Goal: Information Seeking & Learning: Compare options

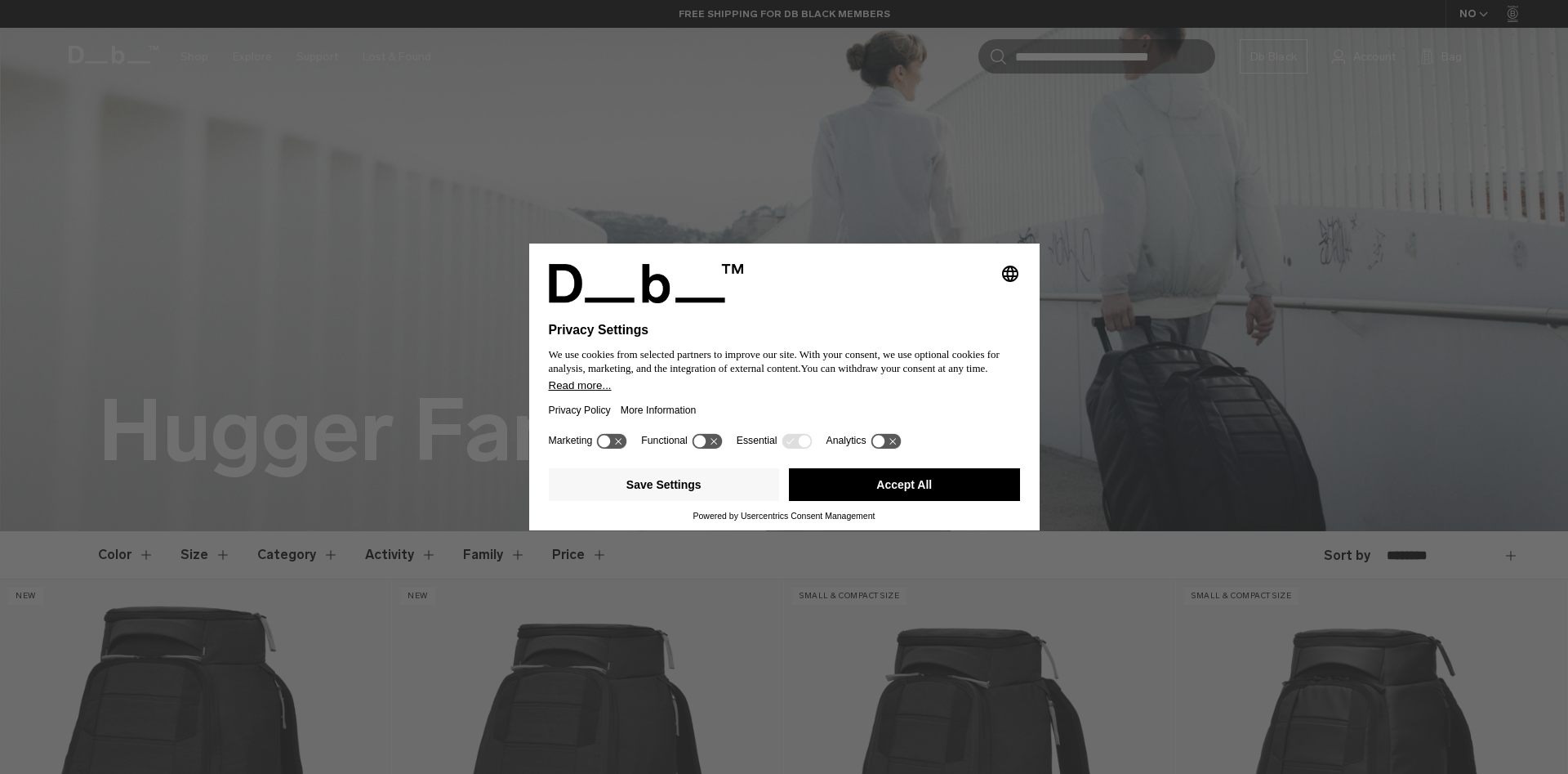
click at [923, 480] on button "Accept All" at bounding box center [903, 484] width 231 height 32
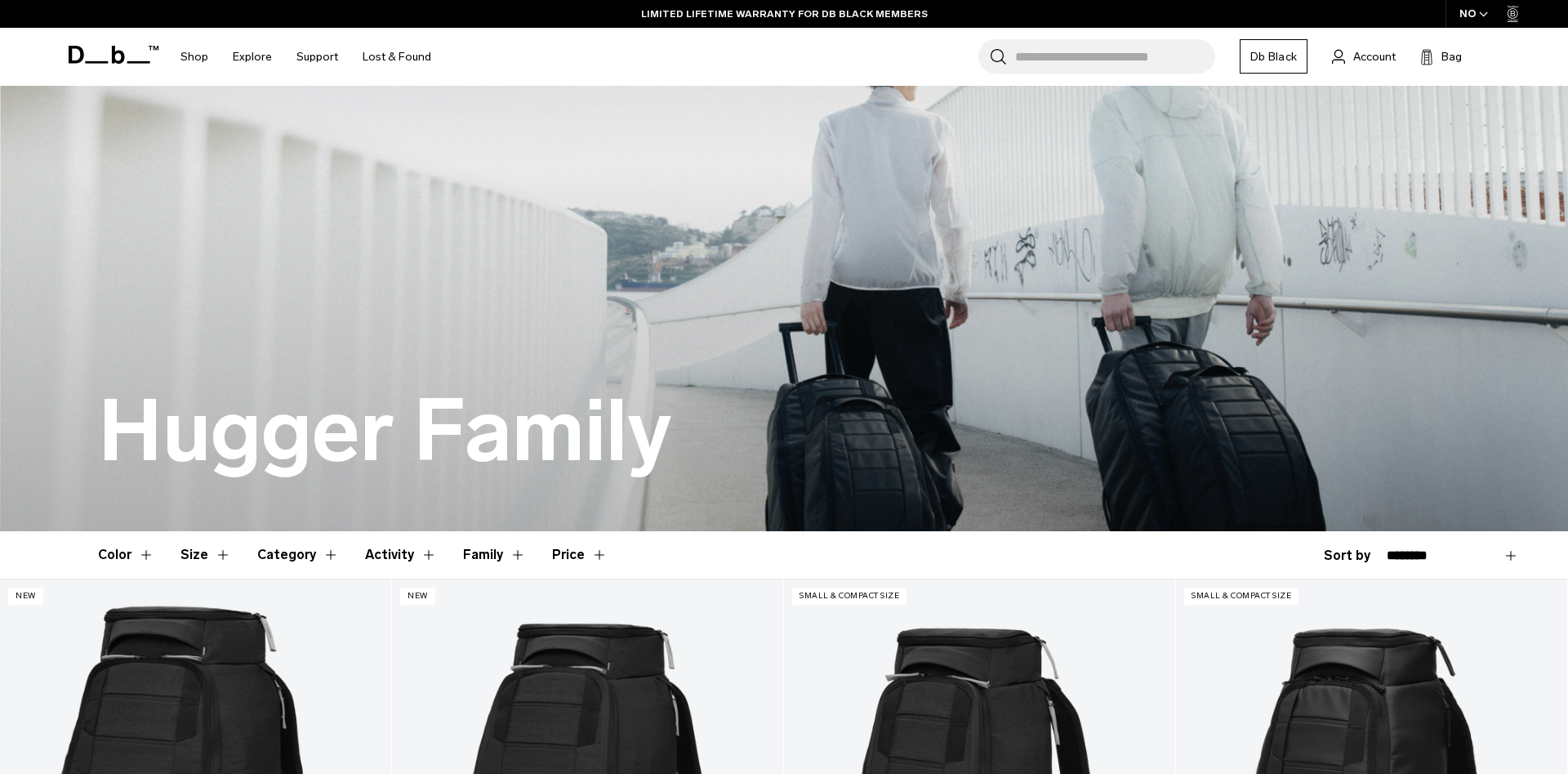
click at [1074, 56] on input "Search for Bags, Luggage..." at bounding box center [1116, 56] width 201 height 34
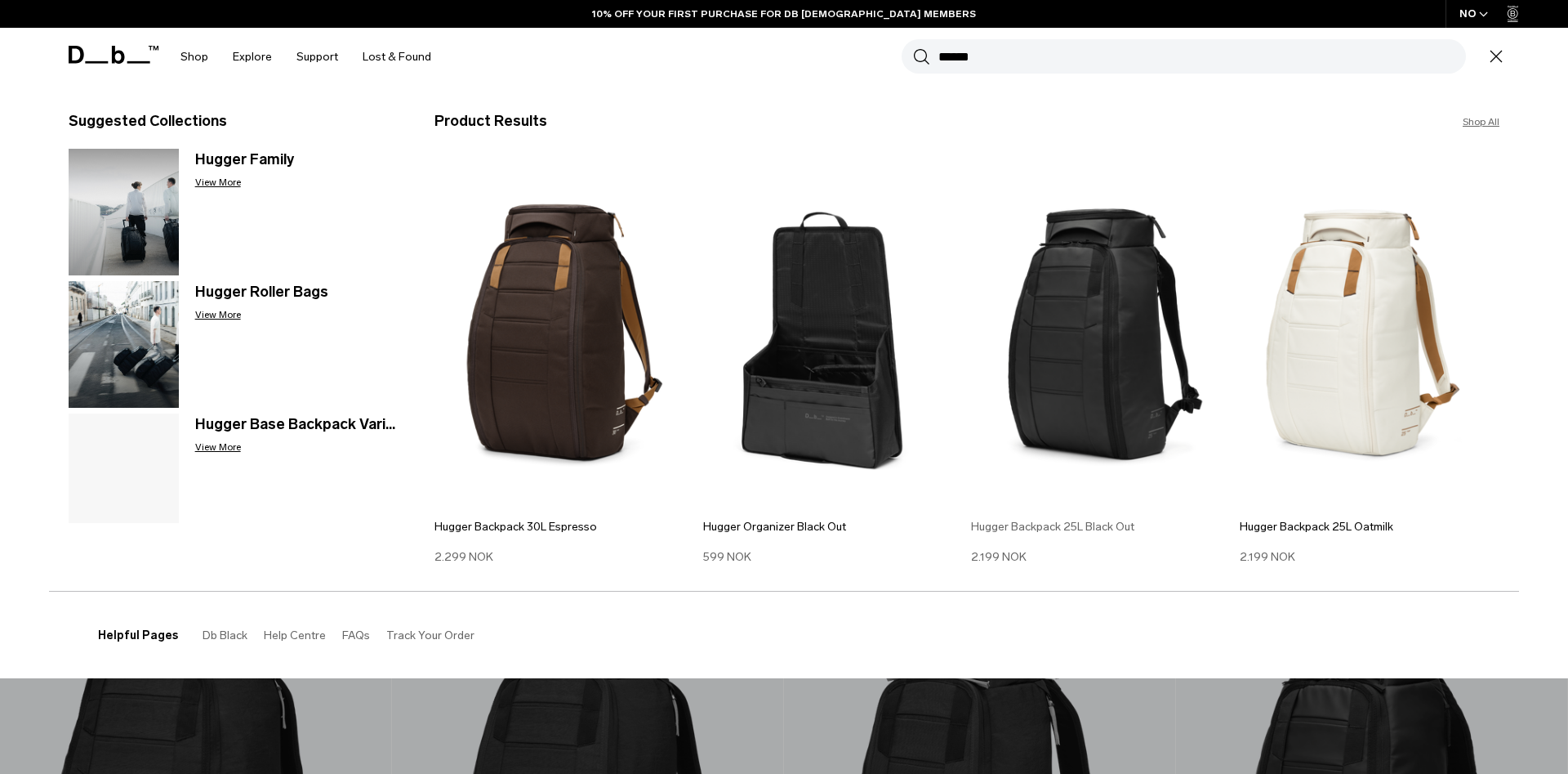
type input "******"
click at [1098, 344] on img at bounding box center [1101, 332] width 261 height 350
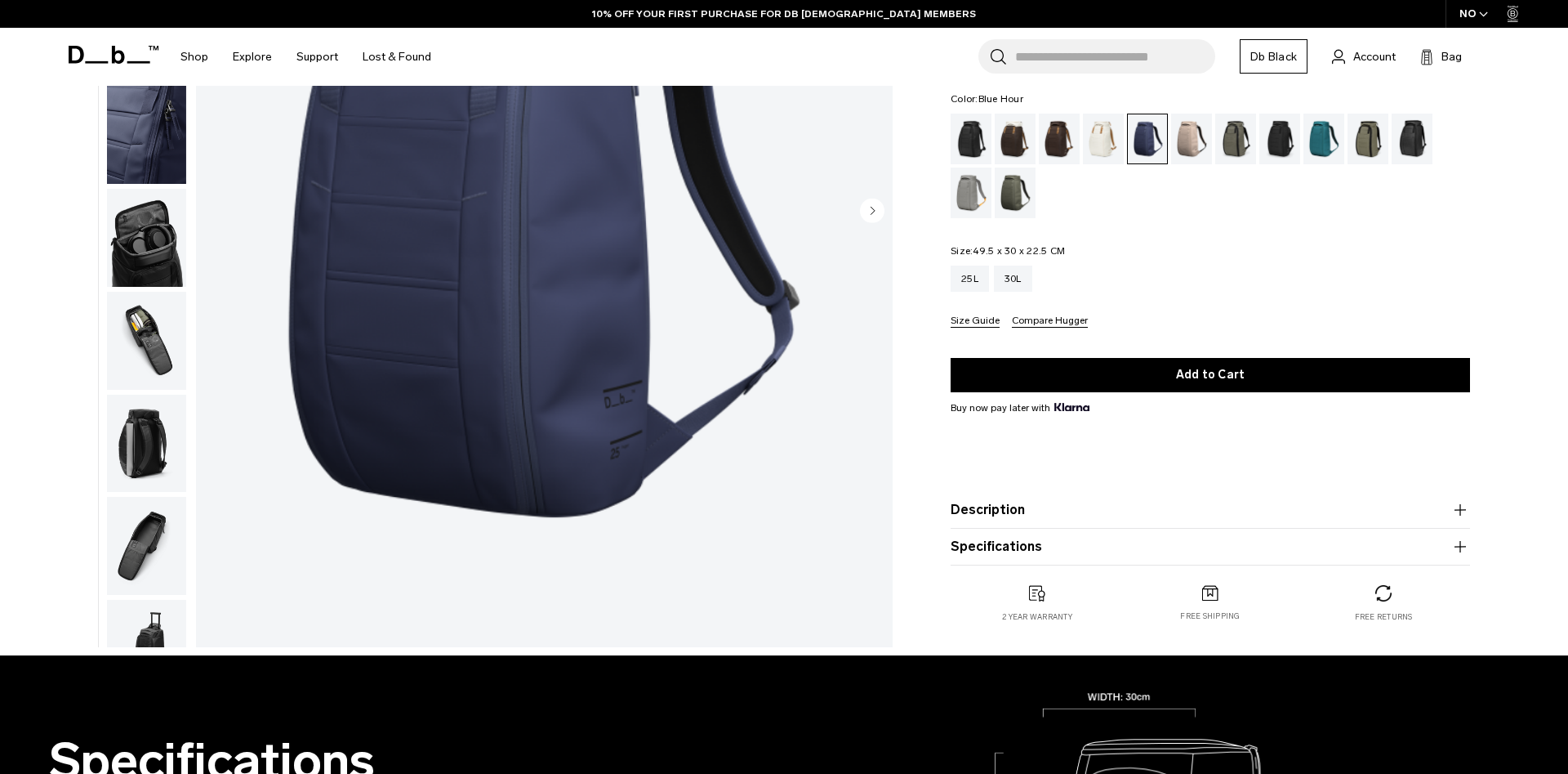
scroll to position [333, 0]
click at [1023, 292] on div "30L" at bounding box center [1013, 278] width 38 height 27
click at [1230, 218] on ul at bounding box center [1210, 165] width 519 height 104
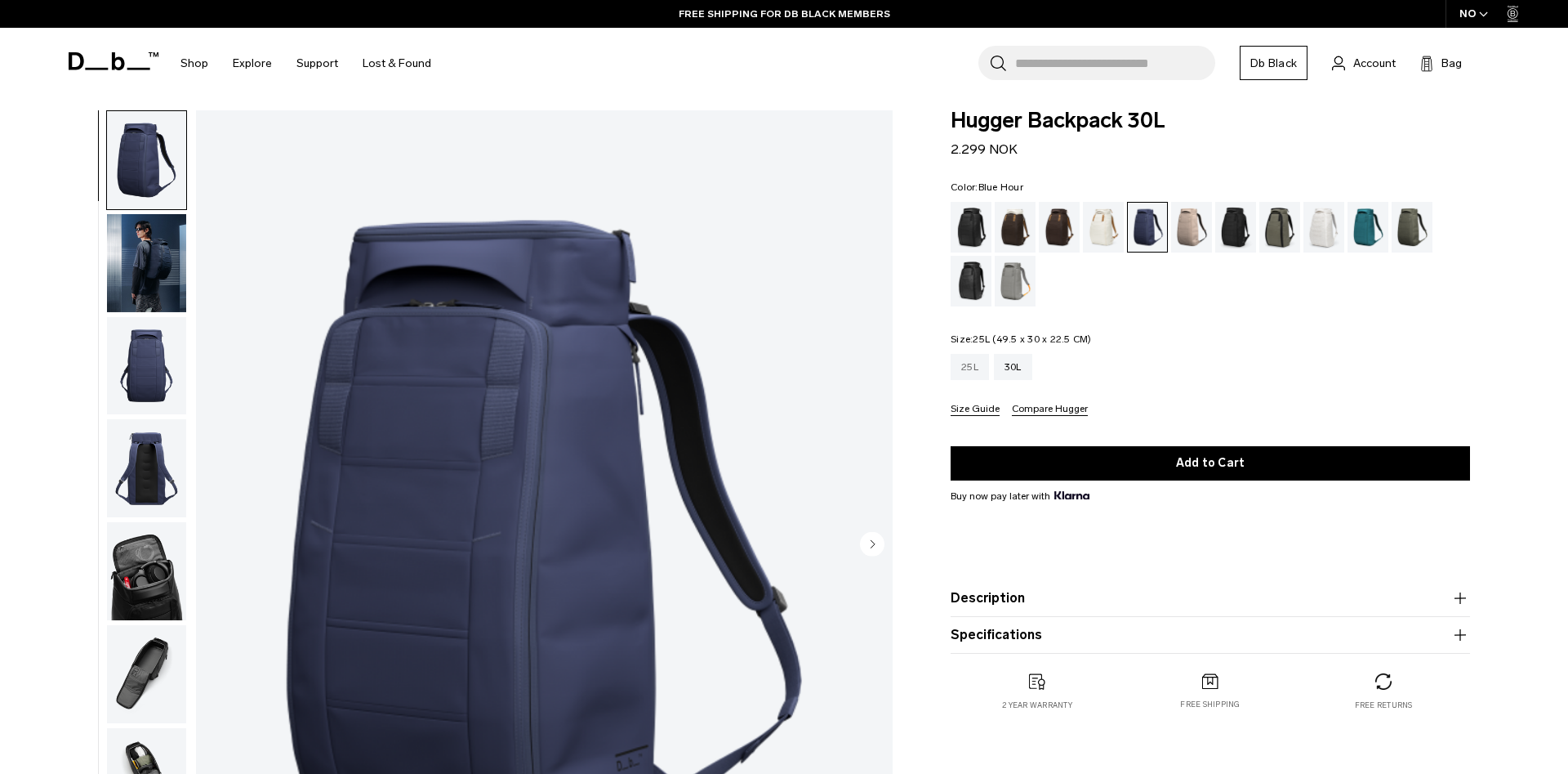
click at [967, 372] on div "25L" at bounding box center [969, 367] width 38 height 27
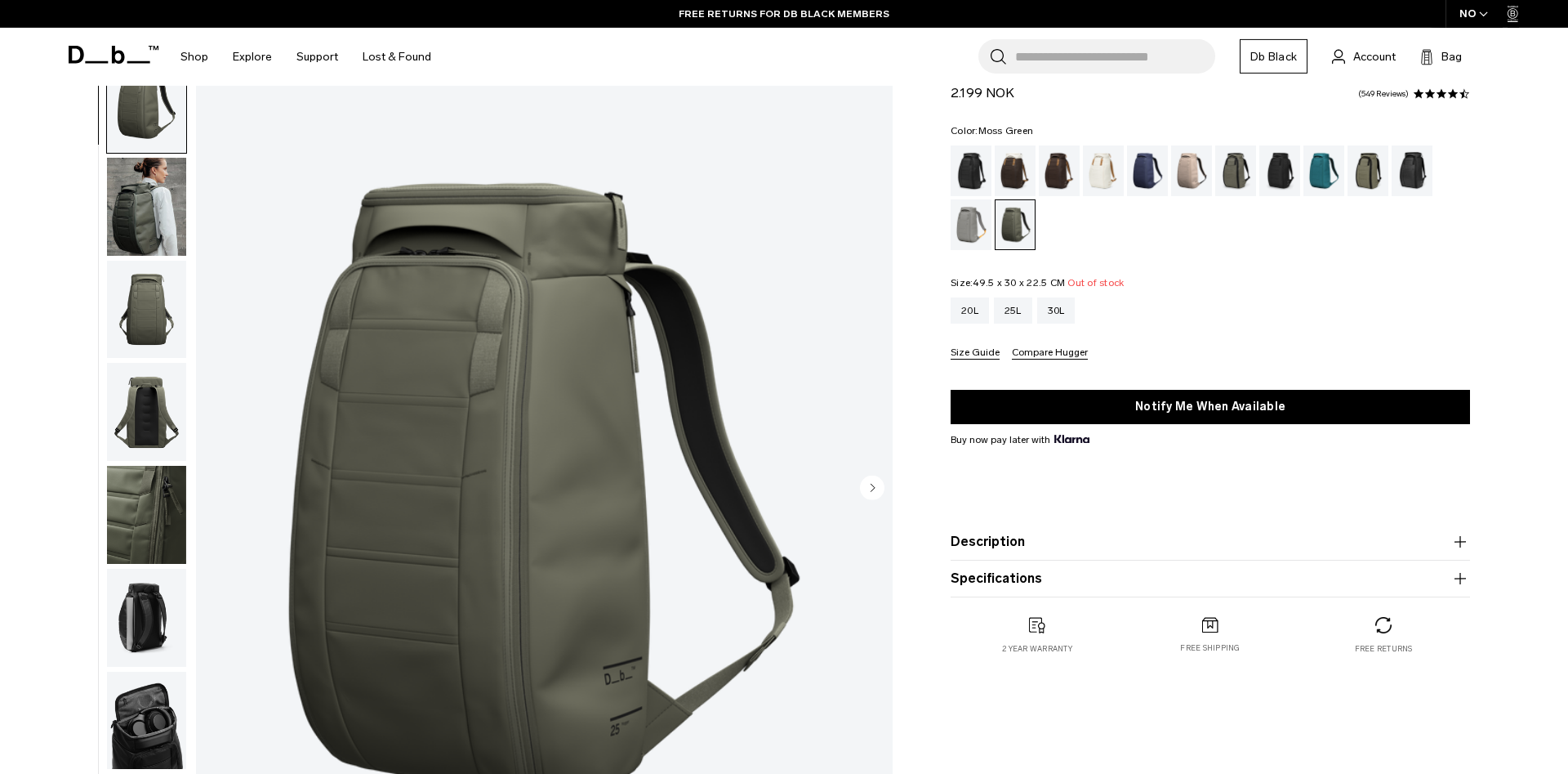
scroll to position [84, 0]
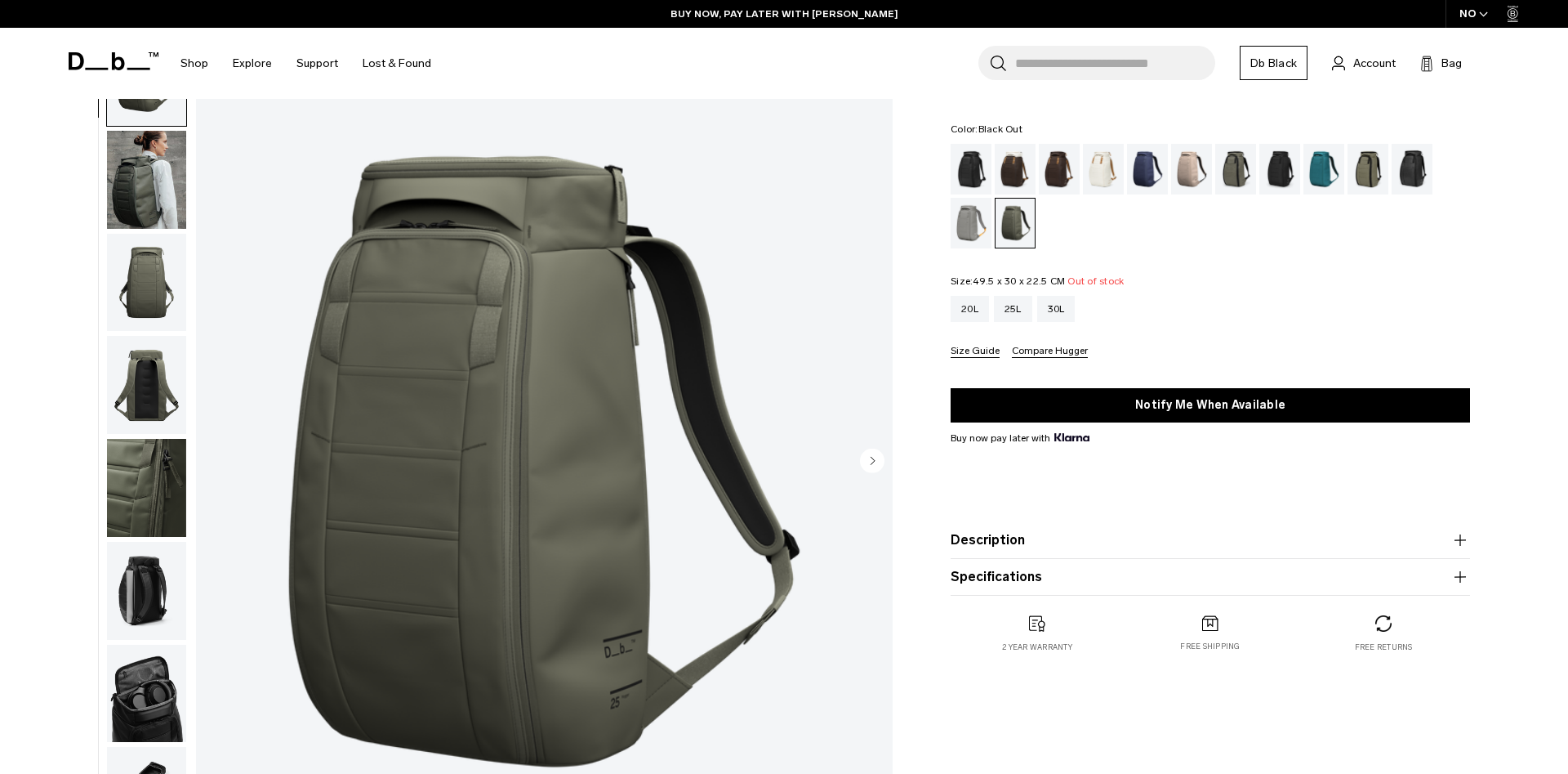
click at [974, 173] on div "Black Out" at bounding box center [971, 169] width 41 height 51
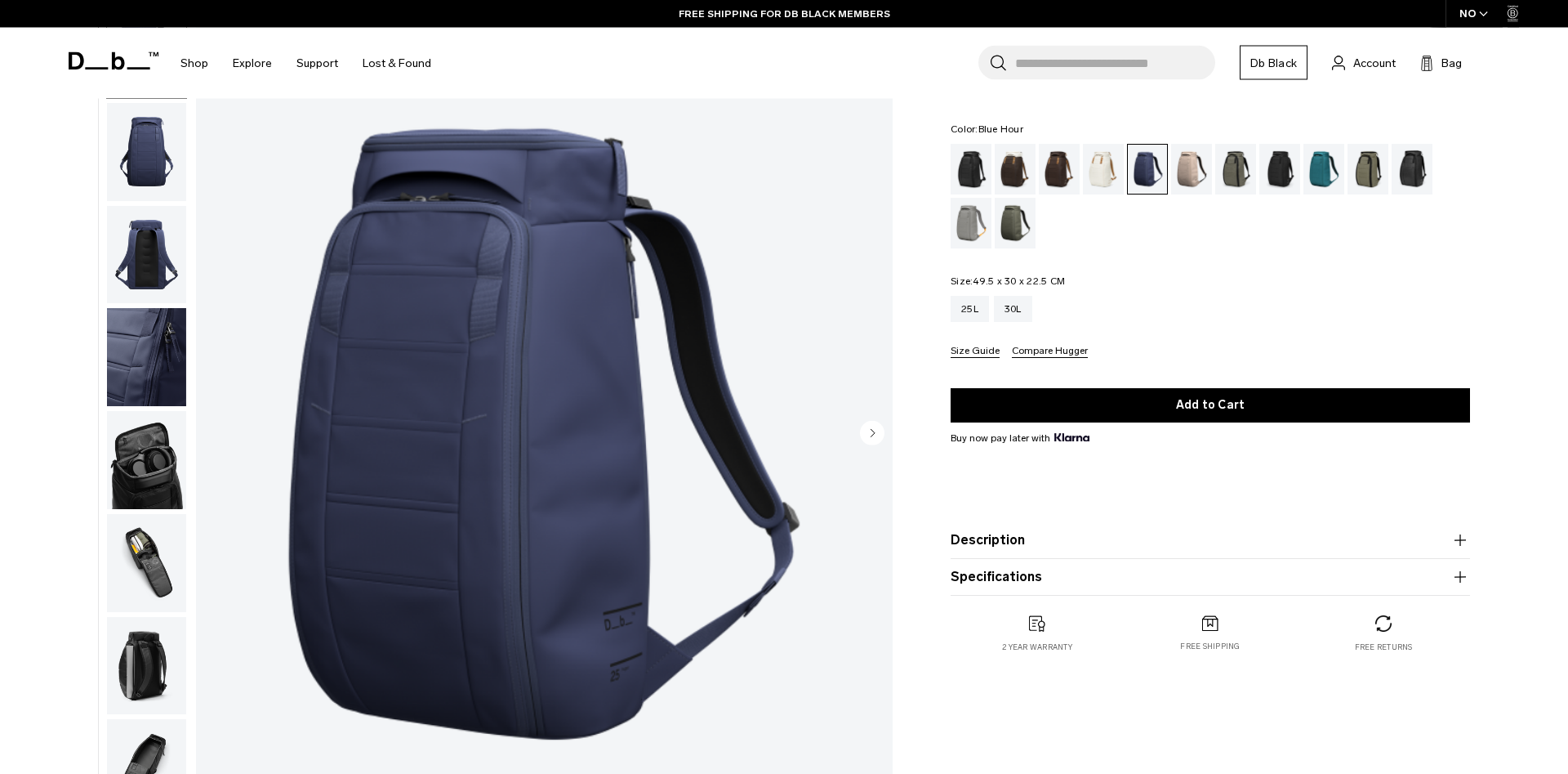
scroll to position [84, 0]
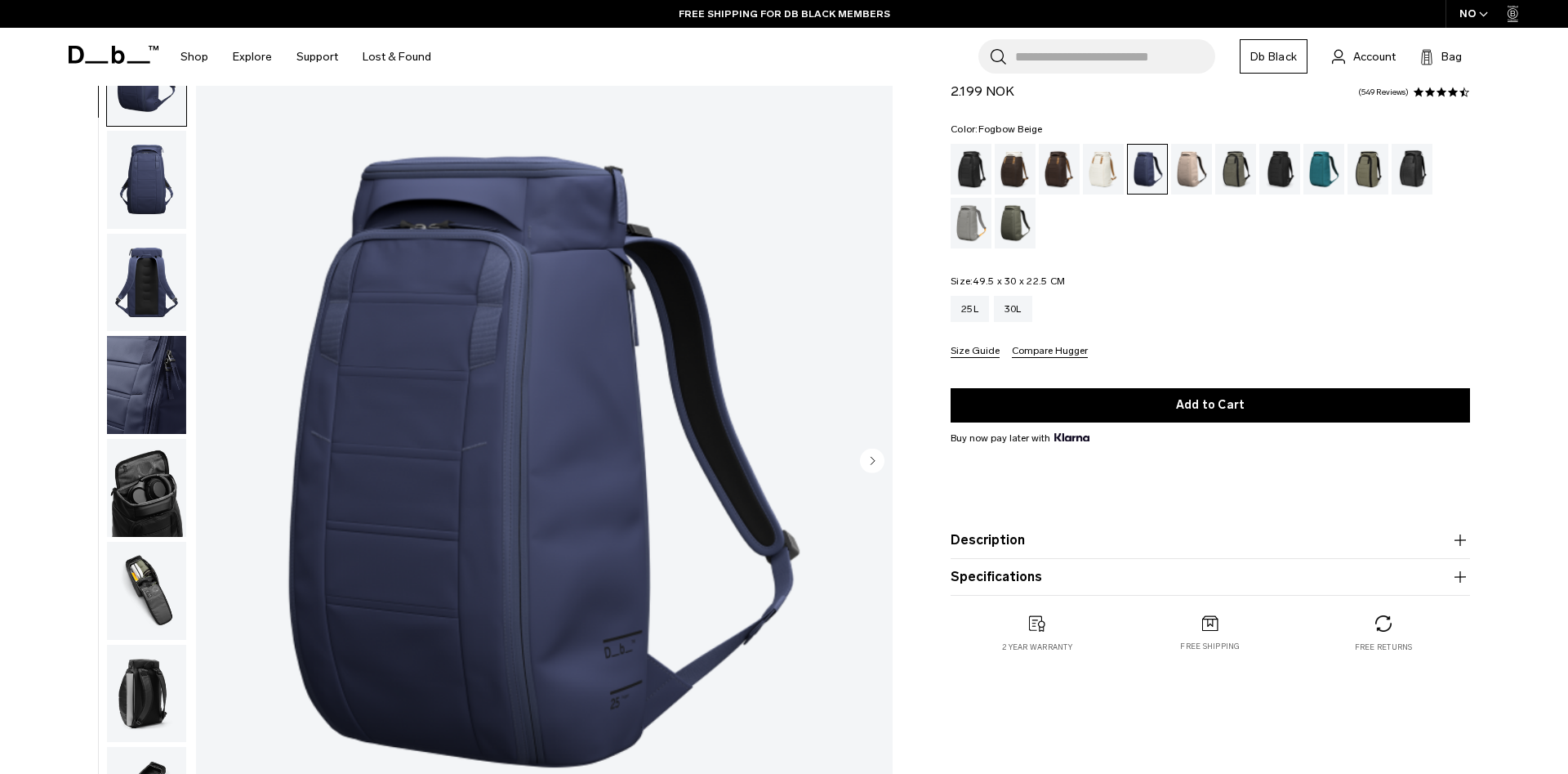
click at [1199, 177] on div "Fogbow Beige" at bounding box center [1191, 169] width 41 height 51
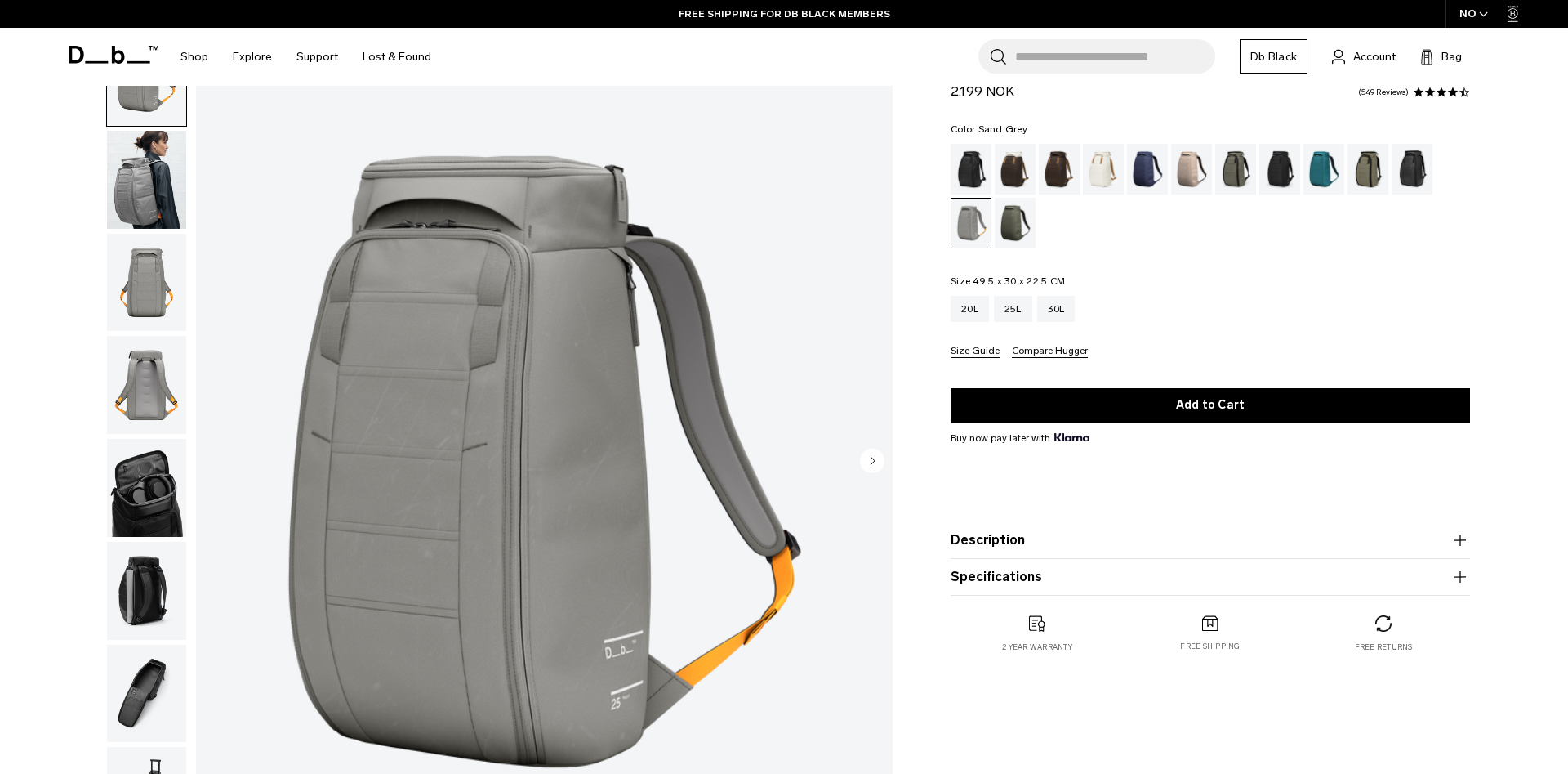
scroll to position [84, 0]
click at [1142, 176] on div "Blue Hour" at bounding box center [1147, 169] width 41 height 51
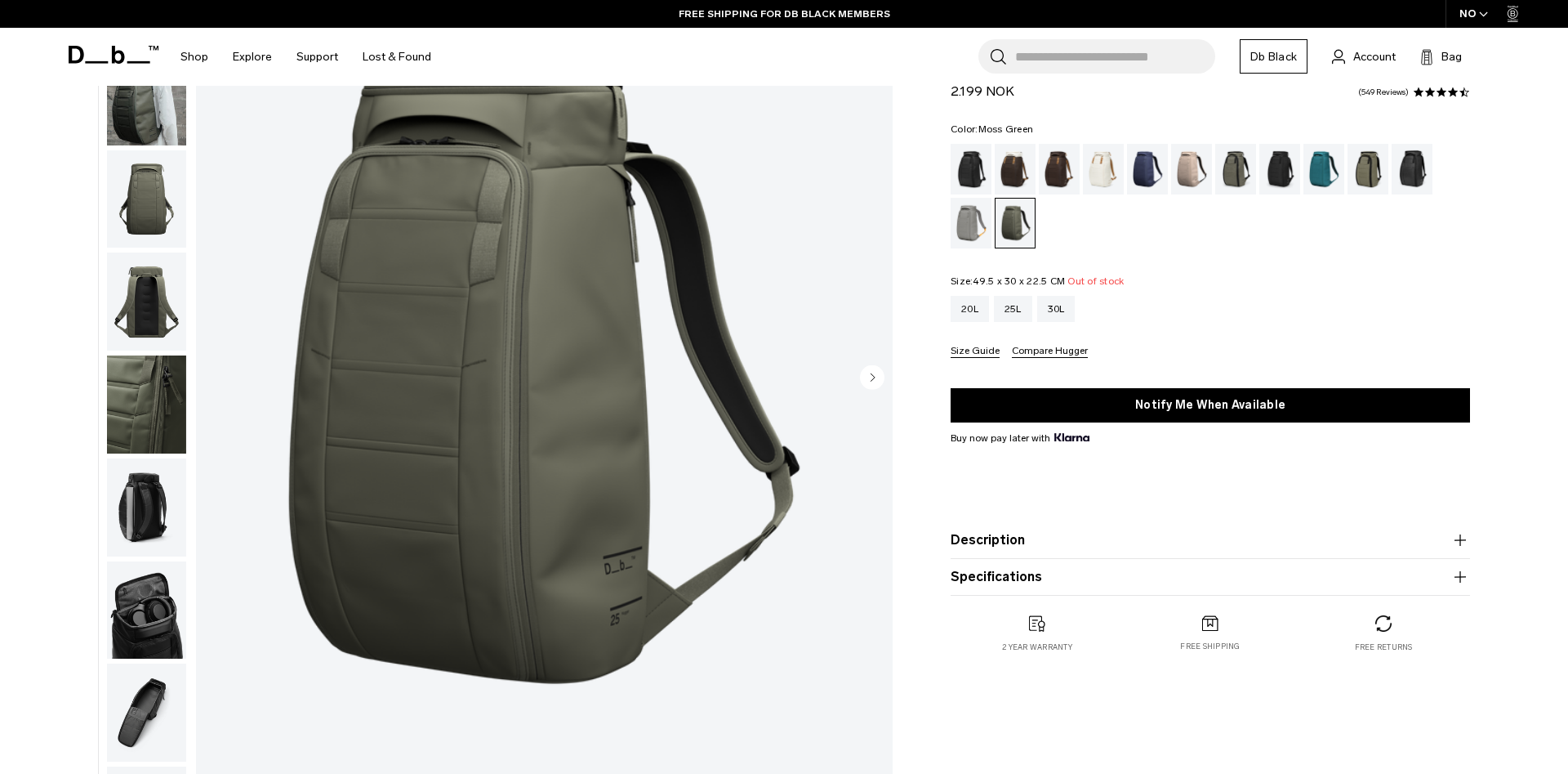
scroll to position [166, 0]
click at [1055, 314] on div "30L" at bounding box center [1056, 309] width 38 height 27
